Goal: Task Accomplishment & Management: Use online tool/utility

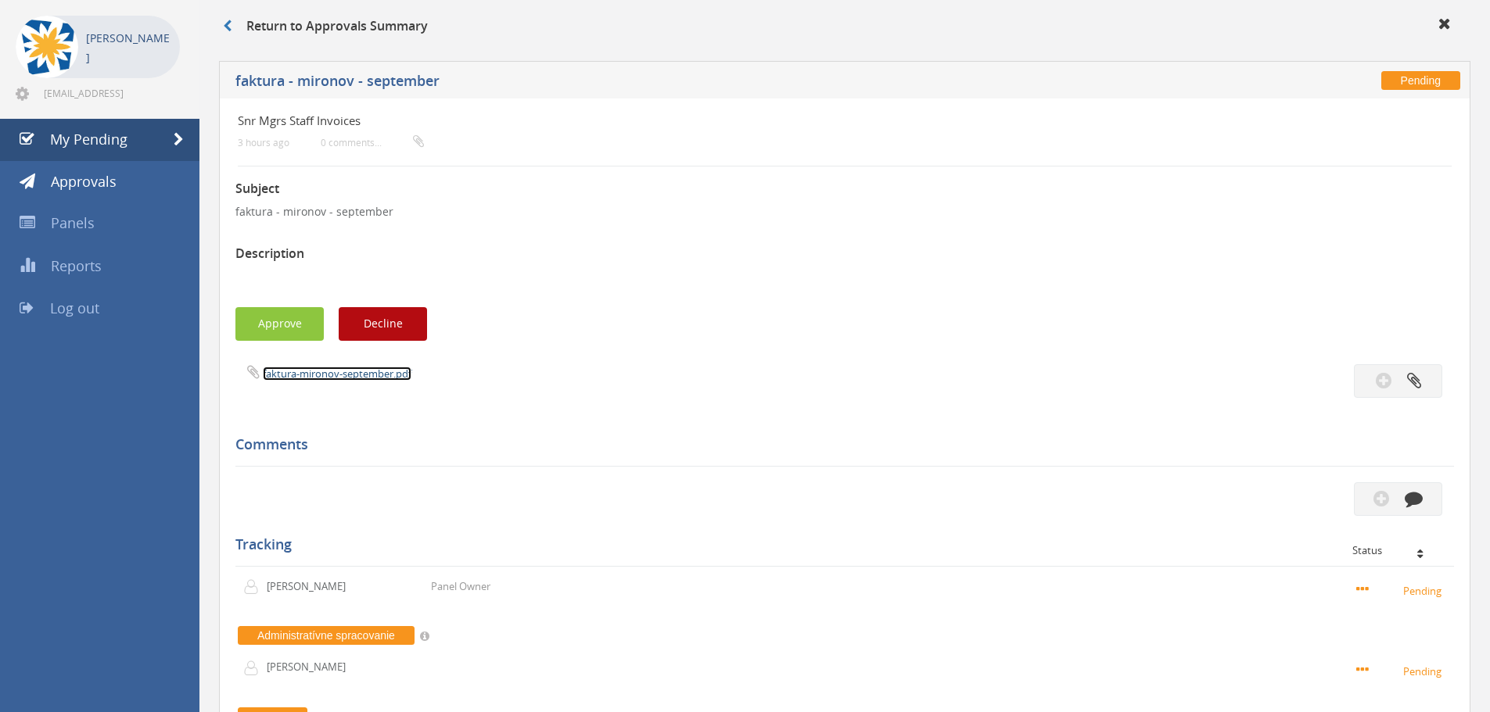
click at [332, 371] on link "faktura-mironov-september.pdf" at bounding box center [337, 374] width 149 height 14
click at [271, 316] on button "Approve" at bounding box center [279, 324] width 88 height 34
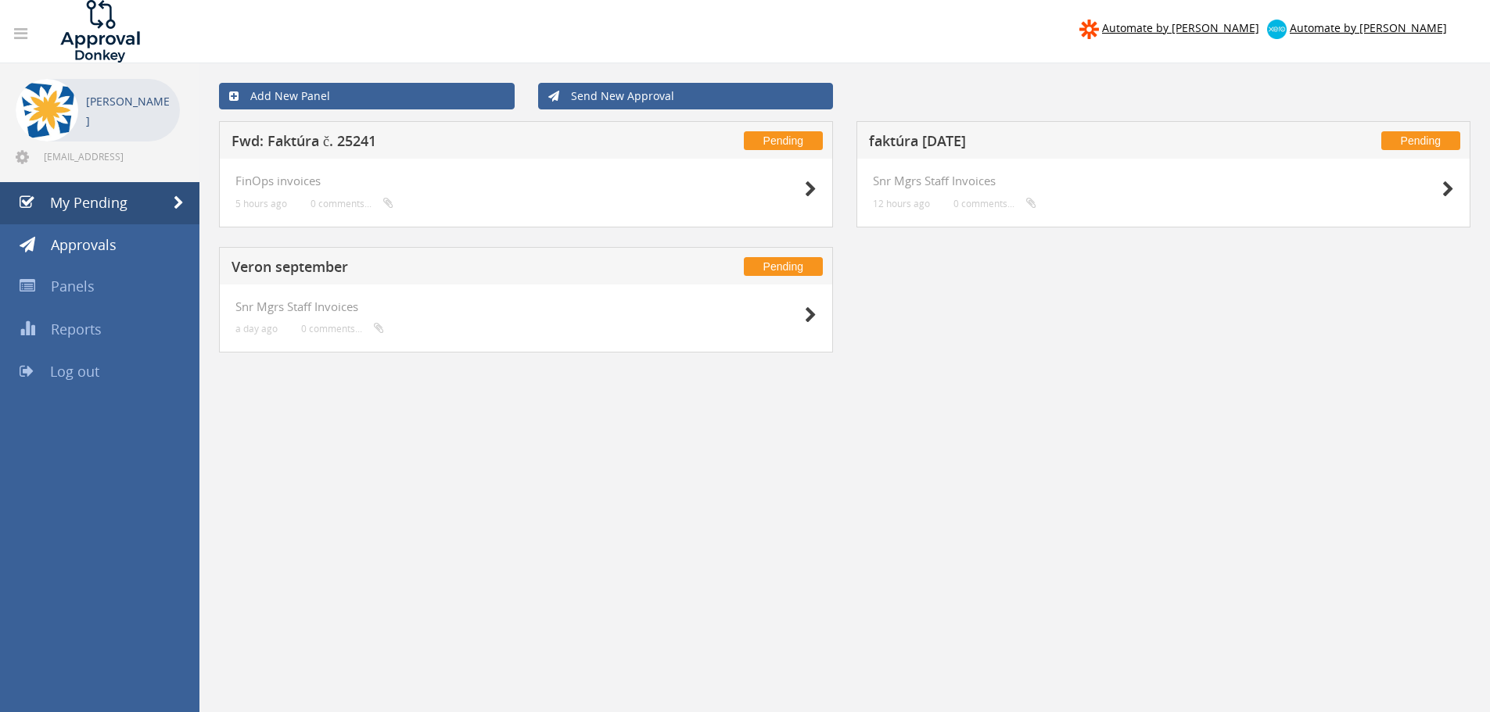
drag, startPoint x: 1080, startPoint y: 204, endPoint x: 1085, endPoint y: 190, distance: 14.8
click at [1080, 204] on div "Snr Mgrs Staff Invoices 12 hours ago 0 comments..." at bounding box center [1163, 192] width 581 height 37
click at [970, 142] on h5 "faktúra [DATE]" at bounding box center [1075, 144] width 412 height 20
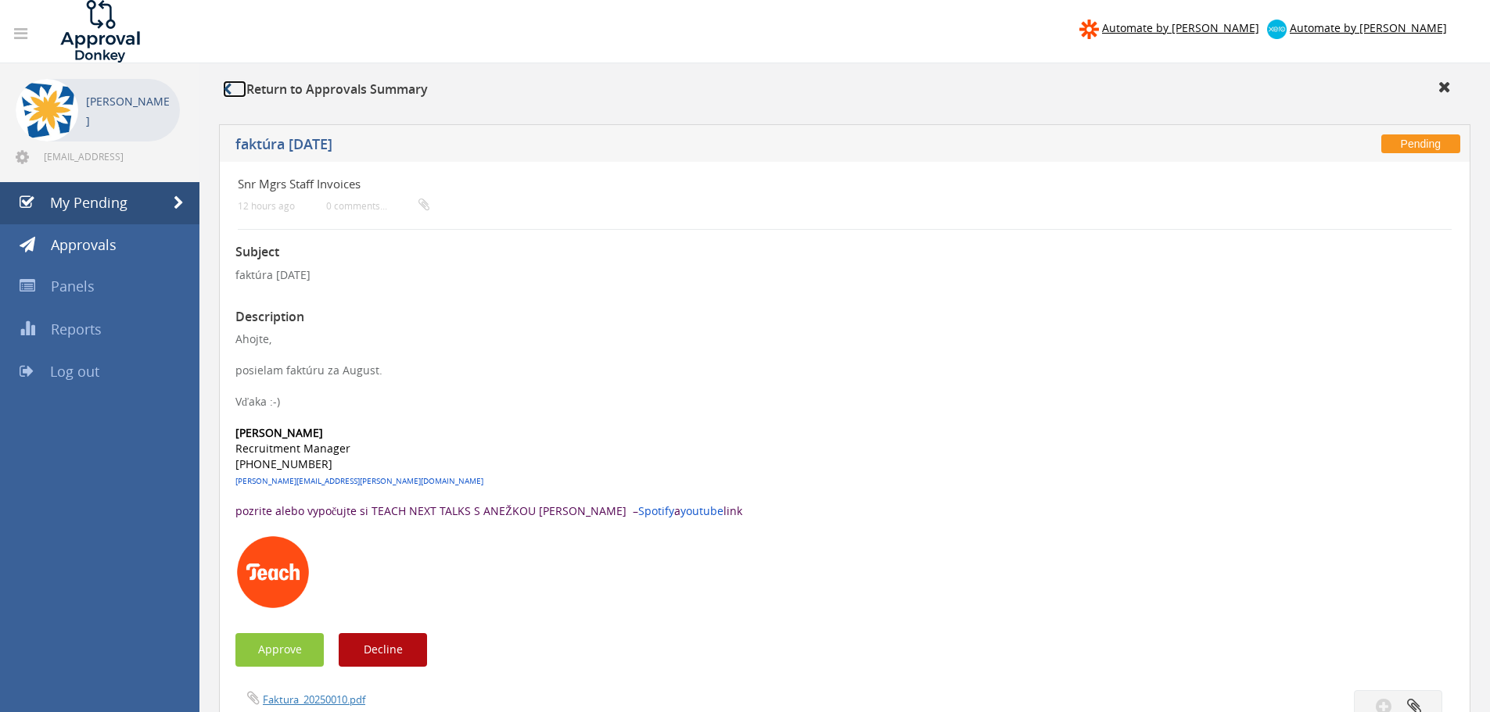
click at [228, 87] on icon at bounding box center [227, 89] width 9 height 13
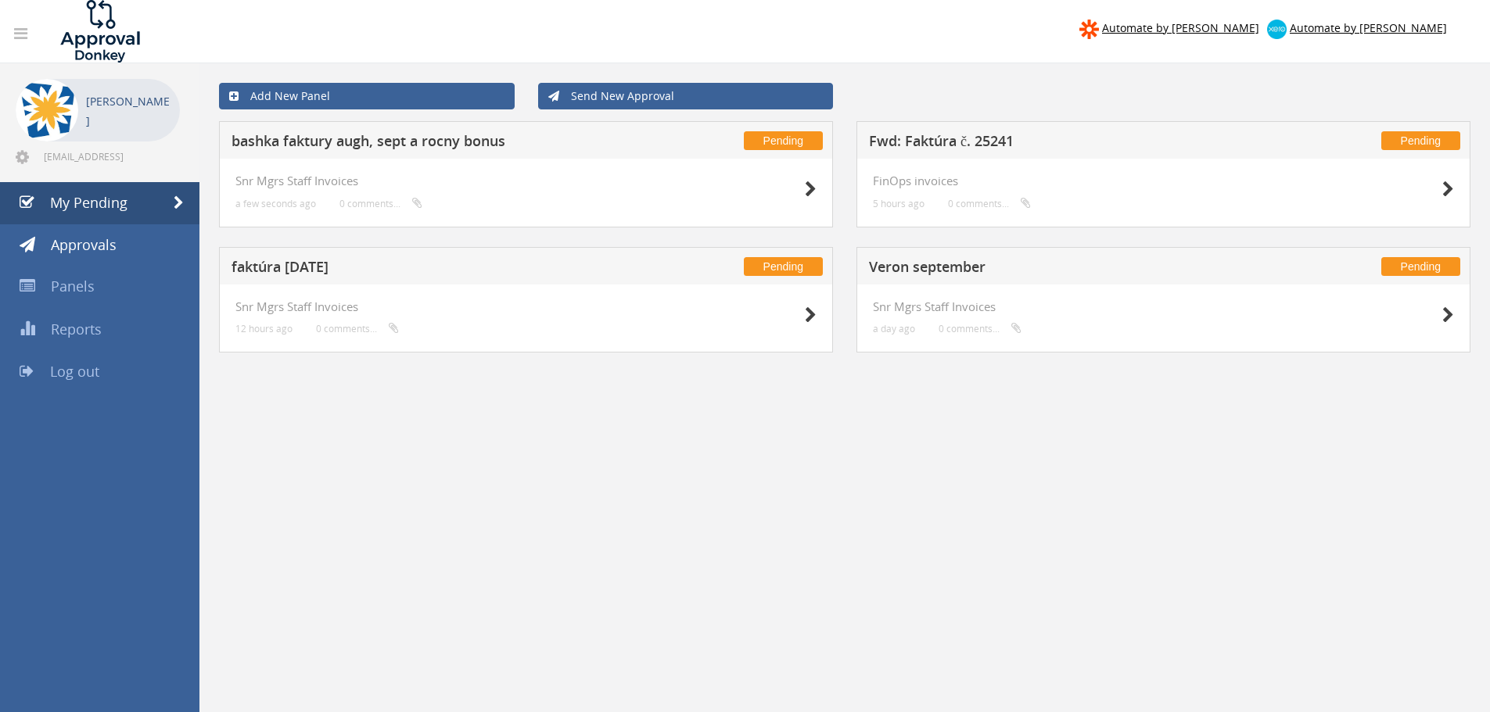
click at [942, 142] on h5 "Fwd: Faktúra č. 25241" at bounding box center [1075, 144] width 412 height 20
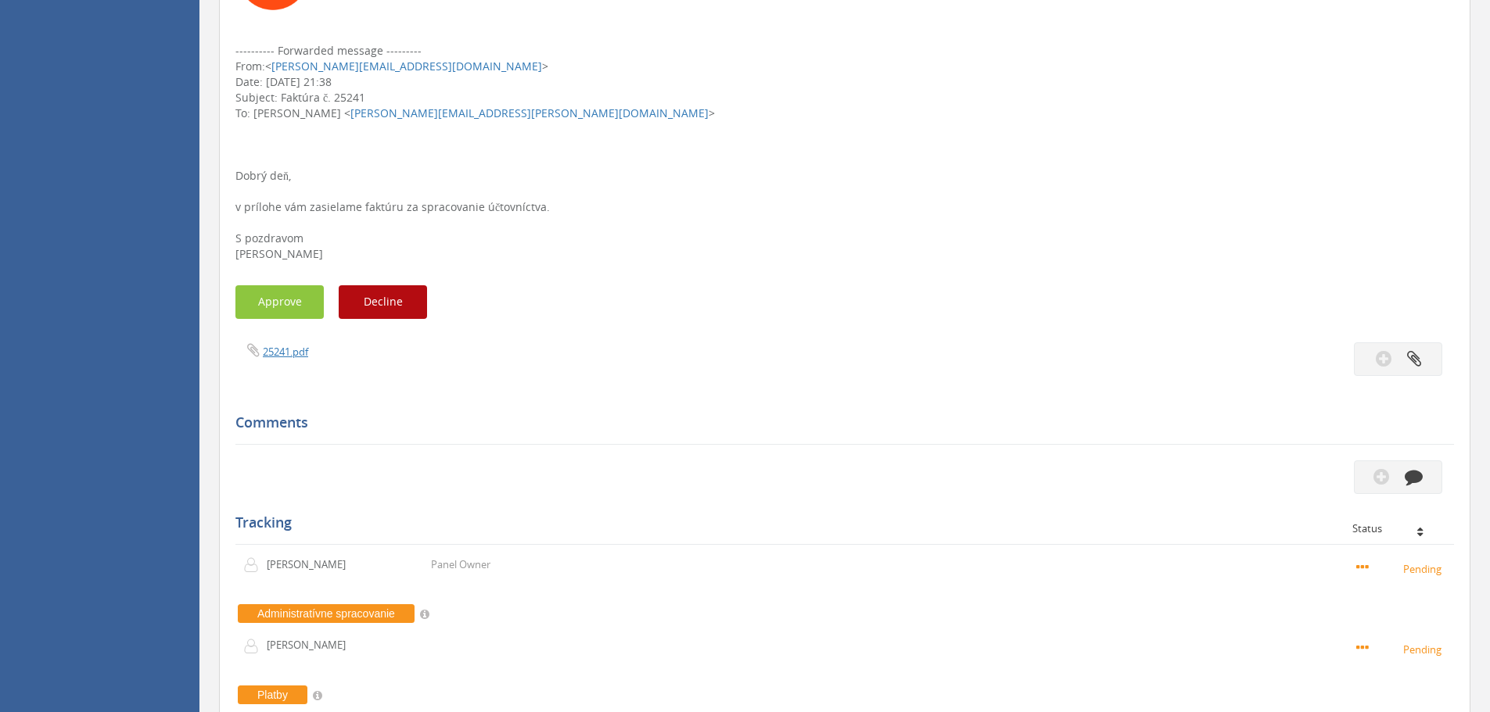
scroll to position [547, 0]
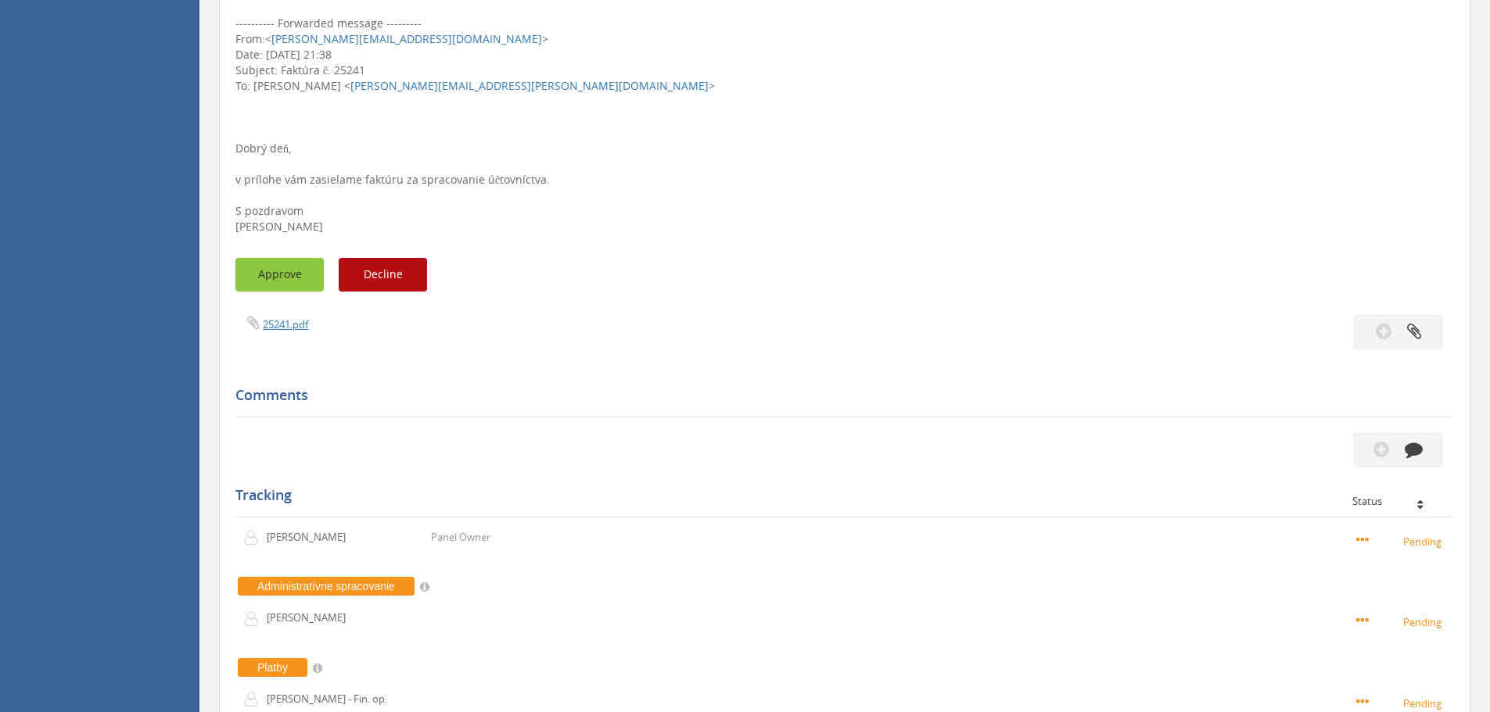
click at [302, 282] on button "Approve" at bounding box center [279, 275] width 88 height 34
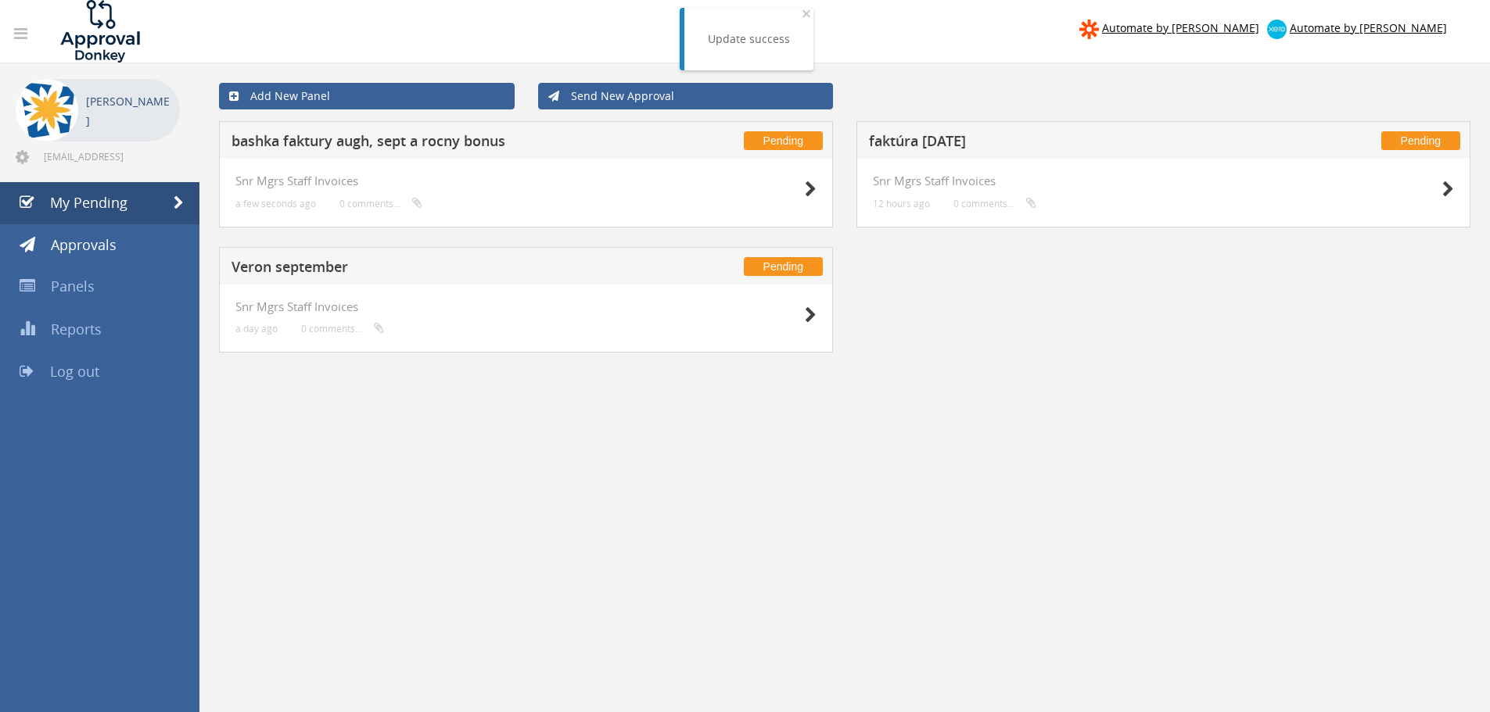
click at [361, 144] on h5 "bashka faktury augh, sept a rocny bonus" at bounding box center [437, 144] width 412 height 20
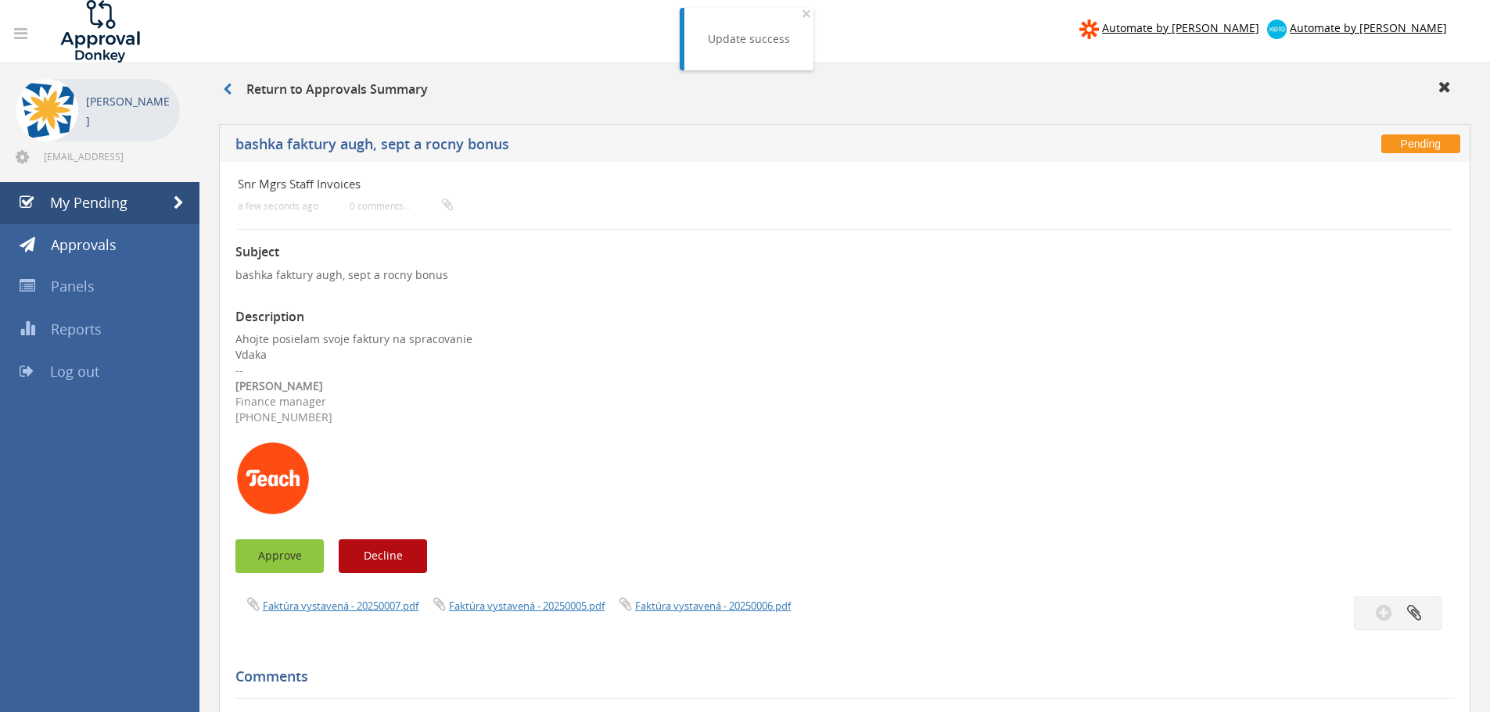
click at [271, 555] on button "Approve" at bounding box center [279, 557] width 88 height 34
